Goal: Information Seeking & Learning: Learn about a topic

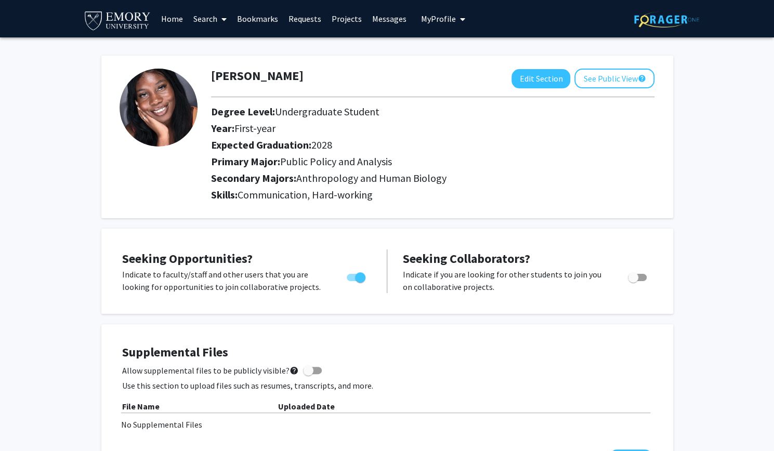
click at [209, 19] on link "Search" at bounding box center [210, 19] width 44 height 36
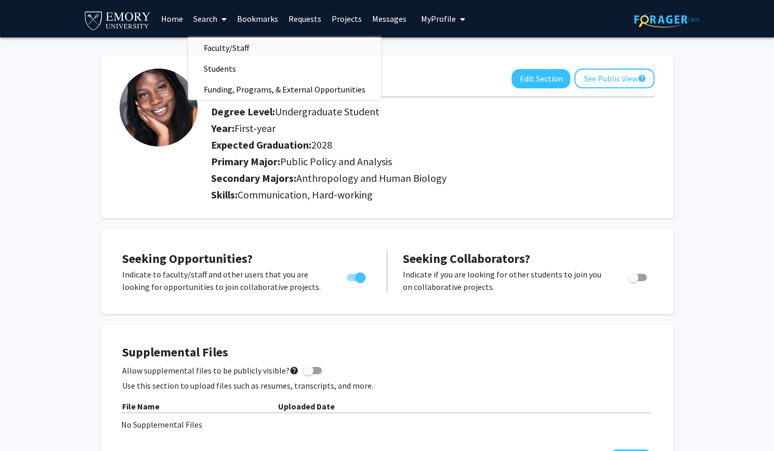
click at [220, 51] on span "Faculty/Staff" at bounding box center [226, 47] width 76 height 21
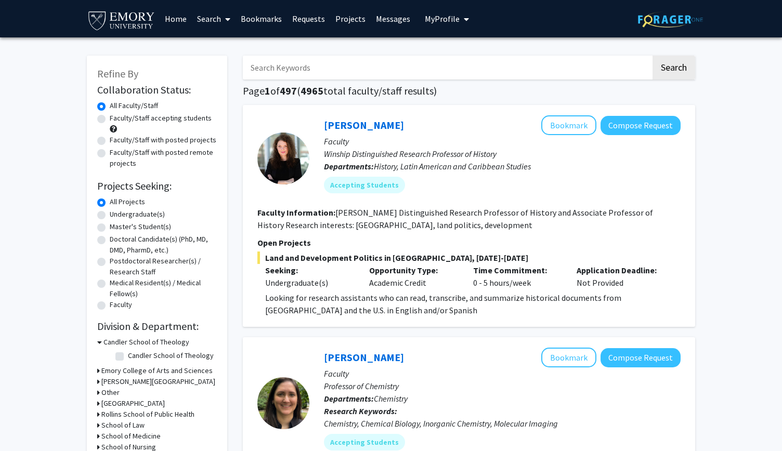
click at [105, 216] on div "Undergraduate(s)" at bounding box center [157, 215] width 120 height 12
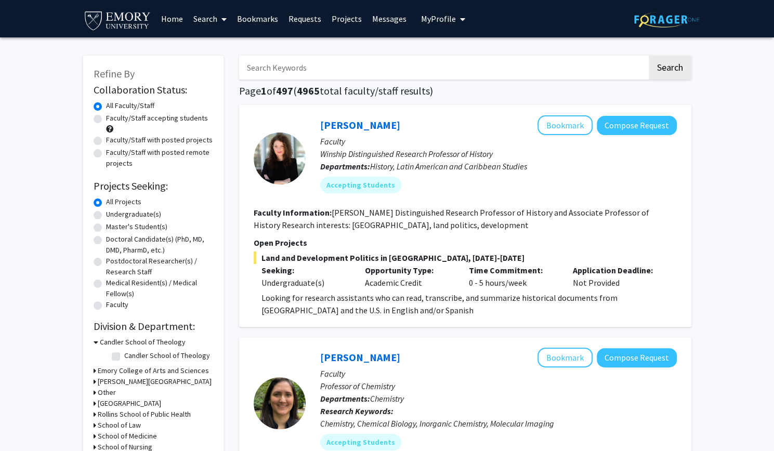
click at [106, 216] on label "Undergraduate(s)" at bounding box center [133, 214] width 55 height 11
click at [106, 216] on input "Undergraduate(s)" at bounding box center [109, 212] width 7 height 7
radio input "true"
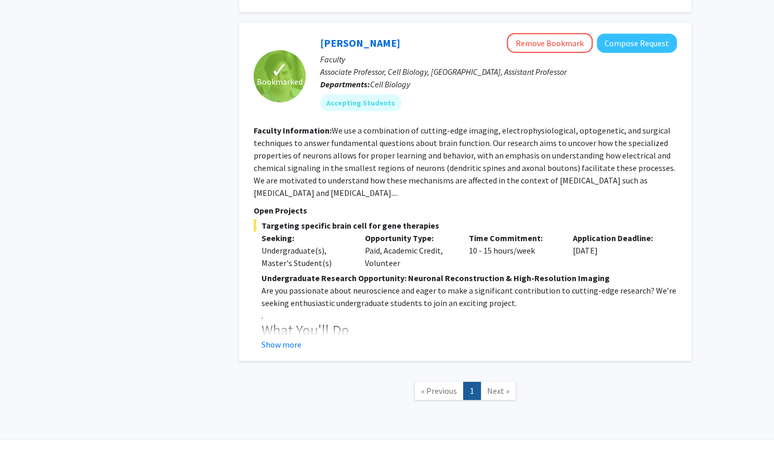
scroll to position [1581, 0]
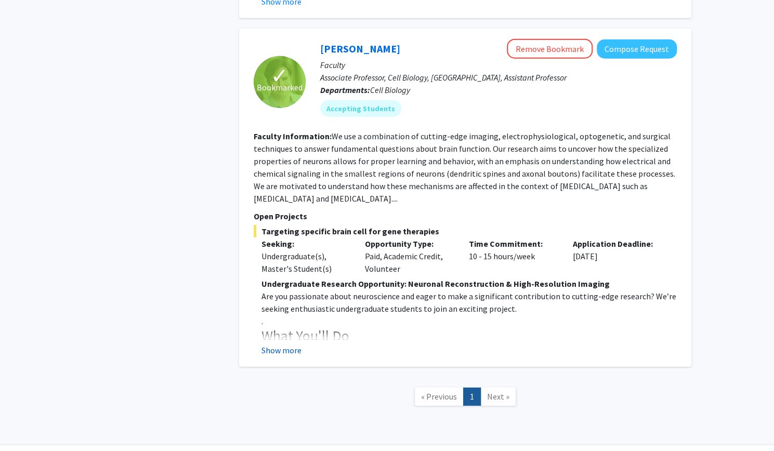
click at [287, 344] on button "Show more" at bounding box center [282, 350] width 40 height 12
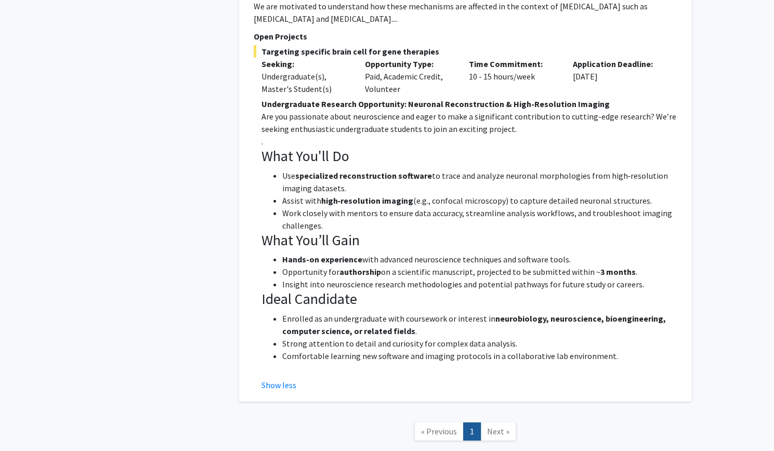
scroll to position [1766, 0]
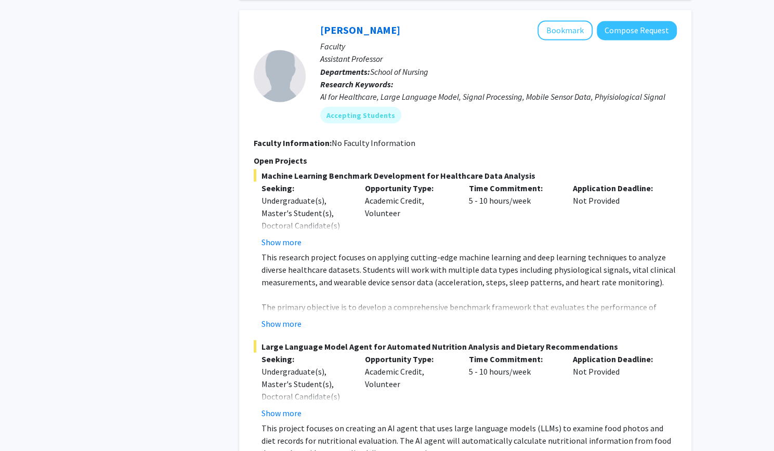
scroll to position [1067, 0]
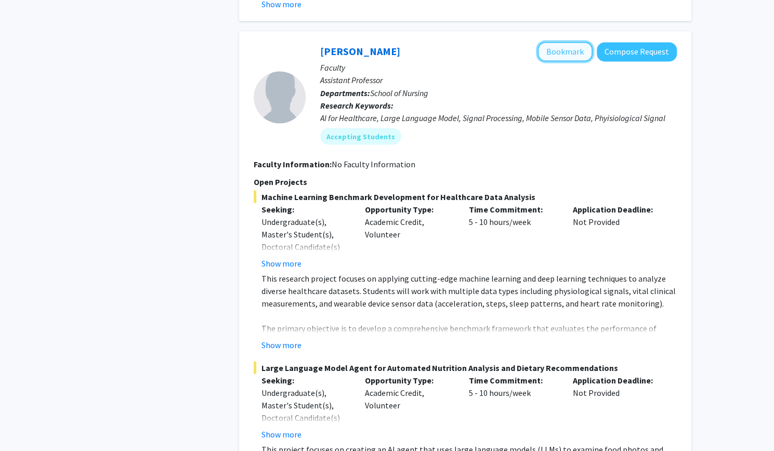
click at [564, 42] on button "Bookmark" at bounding box center [565, 52] width 55 height 20
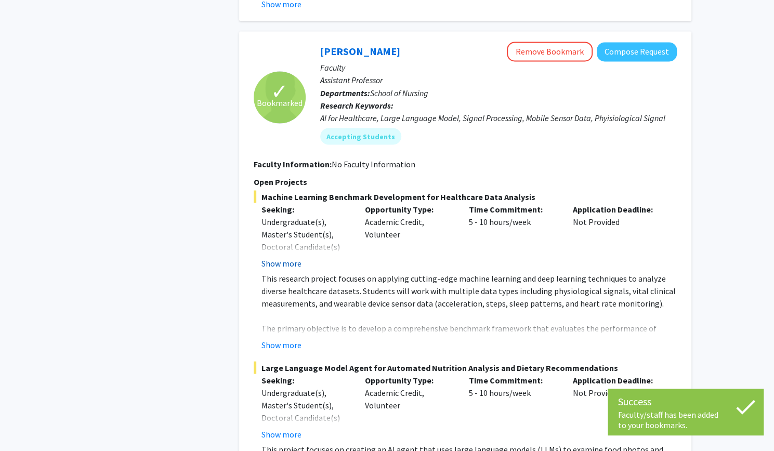
click at [282, 257] on button "Show more" at bounding box center [282, 263] width 40 height 12
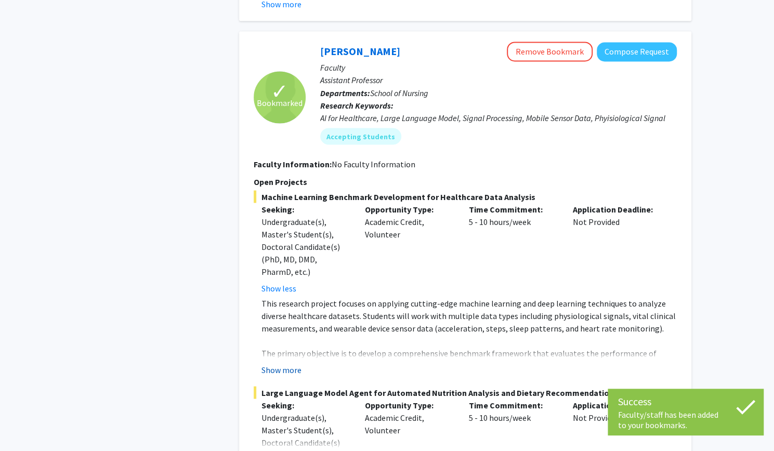
click at [292, 364] on button "Show more" at bounding box center [282, 370] width 40 height 12
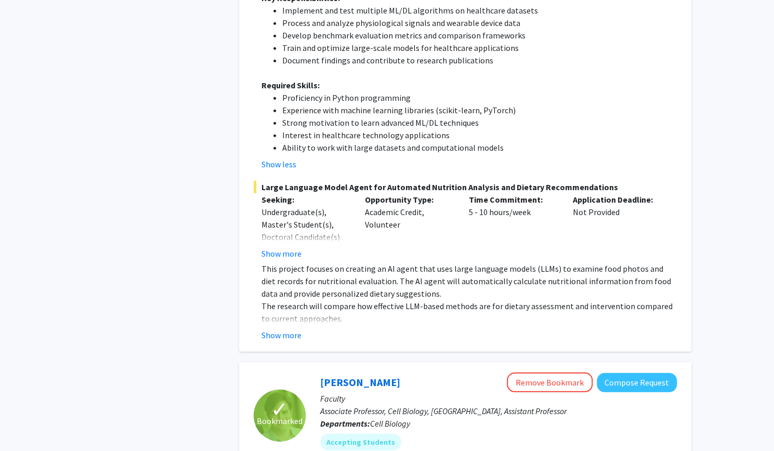
scroll to position [1480, 0]
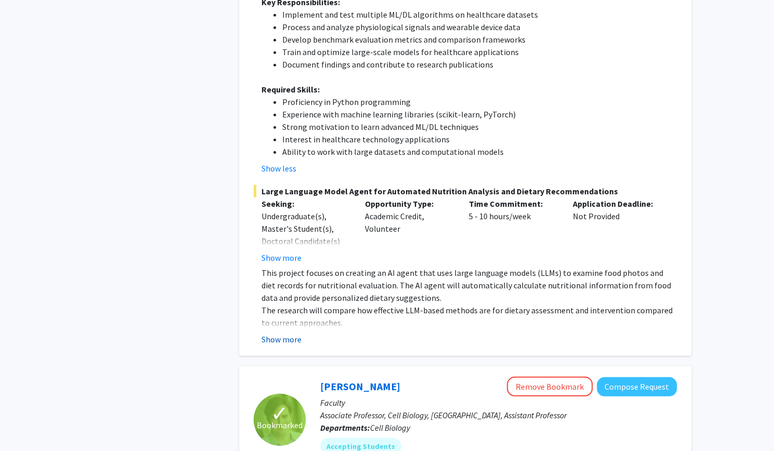
click at [292, 333] on button "Show more" at bounding box center [282, 339] width 40 height 12
